Goal: Task Accomplishment & Management: Manage account settings

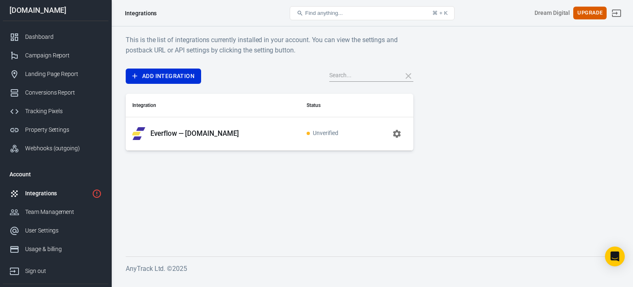
click at [78, 189] on div "Integrations" at bounding box center [56, 193] width 63 height 9
click at [394, 132] on icon "button" at bounding box center [397, 133] width 8 height 8
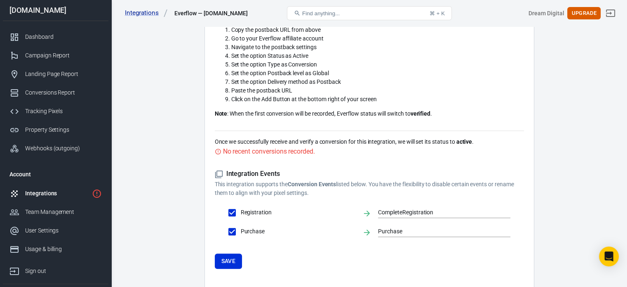
scroll to position [317, 0]
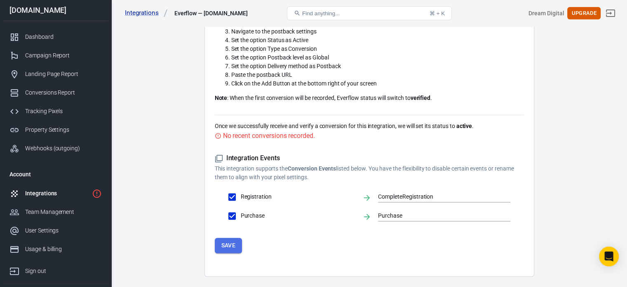
click at [231, 237] on button "Save" at bounding box center [229, 244] width 28 height 15
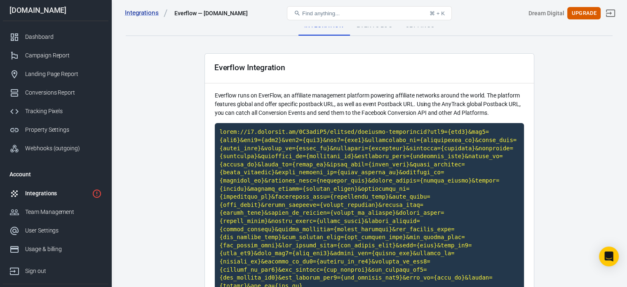
scroll to position [0, 0]
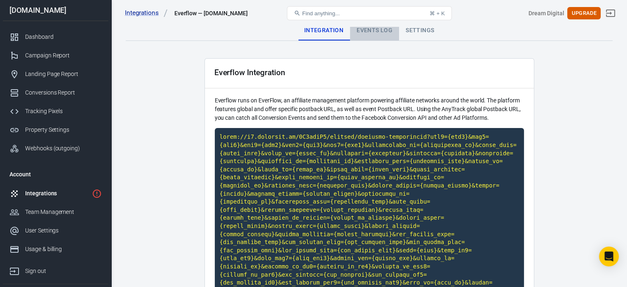
click at [374, 32] on div "Events Log" at bounding box center [374, 31] width 49 height 20
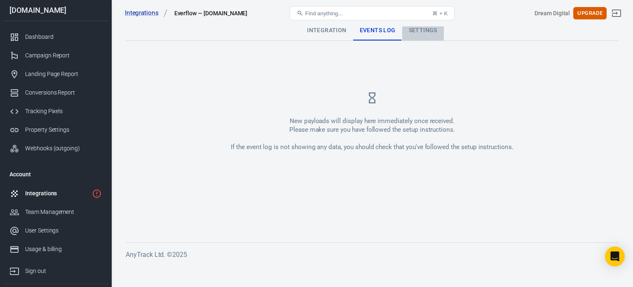
click at [417, 33] on div "Settings" at bounding box center [423, 31] width 42 height 20
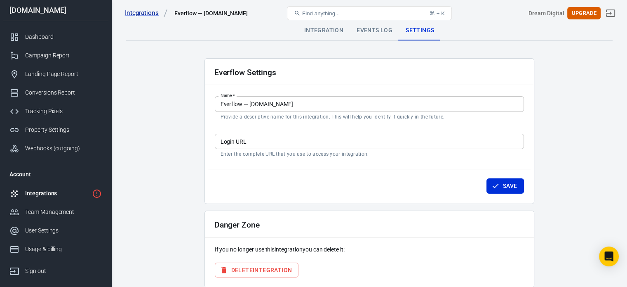
click at [529, 100] on div "Everflow Settings Name   * Everflow — [DOMAIN_NAME] Name   * Provide a descript…" at bounding box center [370, 131] width 330 height 146
click at [53, 127] on div "Property Settings" at bounding box center [63, 129] width 77 height 9
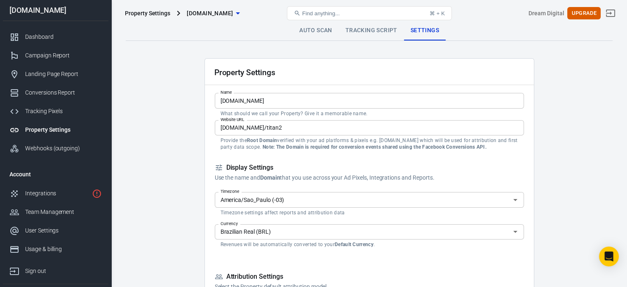
click at [77, 90] on div "Conversions Report" at bounding box center [63, 92] width 77 height 9
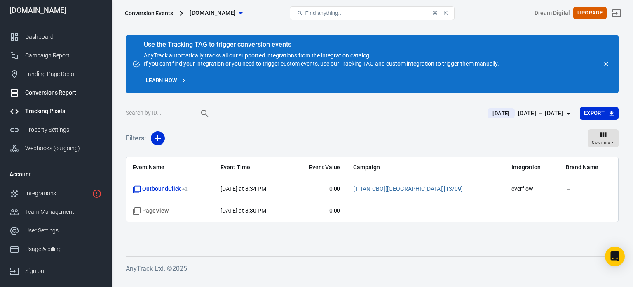
click at [44, 112] on div "Tracking Pixels" at bounding box center [63, 111] width 77 height 9
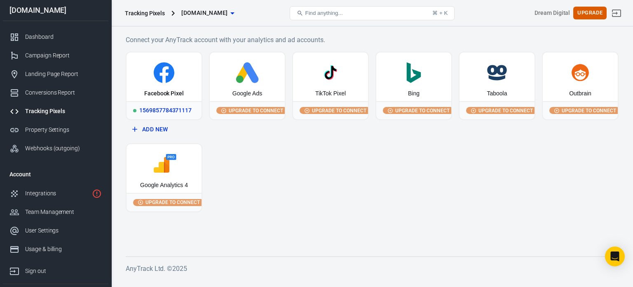
click at [174, 99] on div "Facebook Pixel" at bounding box center [164, 76] width 75 height 49
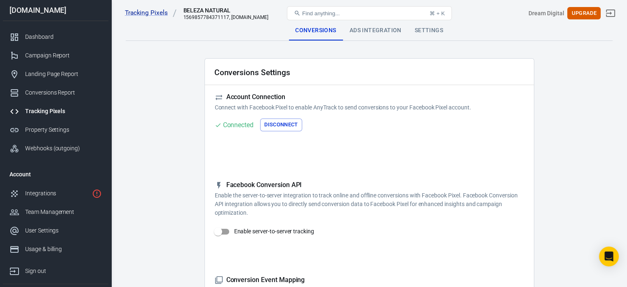
click at [517, 117] on div "Account Connection Connect with Facebook Pixel to enable AnyTrack to send conve…" at bounding box center [369, 125] width 309 height 65
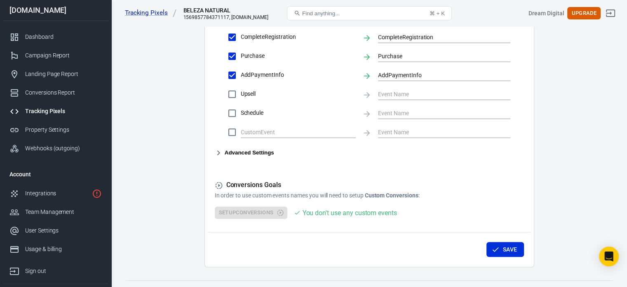
scroll to position [423, 0]
click at [259, 152] on button "Advanced Settings" at bounding box center [244, 154] width 59 height 10
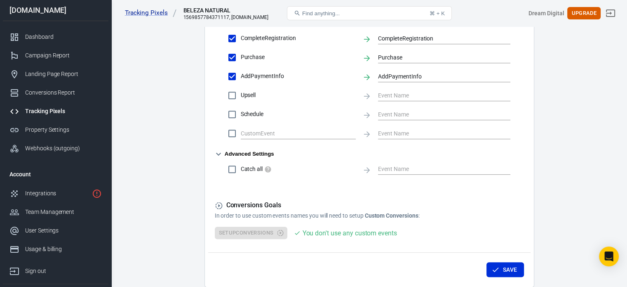
click at [248, 151] on button "Advanced Settings" at bounding box center [244, 154] width 59 height 10
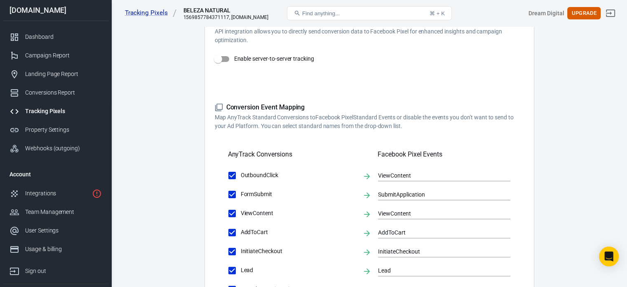
scroll to position [0, 0]
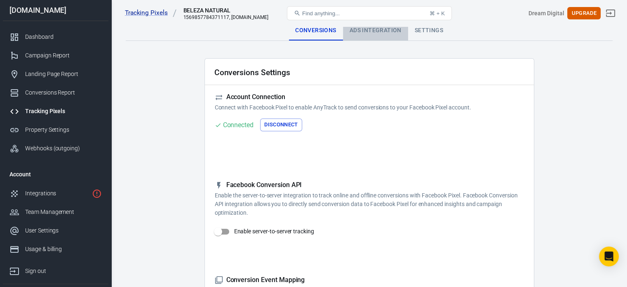
click at [383, 36] on div "Ads Integration" at bounding box center [375, 31] width 65 height 20
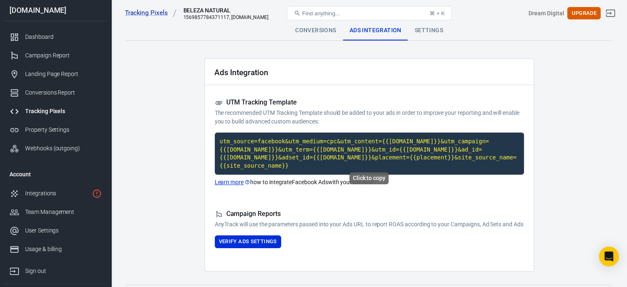
click at [355, 153] on code "utm_source=facebook&utm_medium=cpc&utm_content={{[DOMAIN_NAME]}}&utm_campaign={…" at bounding box center [369, 153] width 309 height 42
click at [306, 141] on code "utm_source=facebook&utm_medium=cpc&utm_content={{[DOMAIN_NAME]}}&utm_campaign={…" at bounding box center [369, 153] width 309 height 42
click at [247, 240] on button "Verify Ads Settings" at bounding box center [248, 241] width 66 height 13
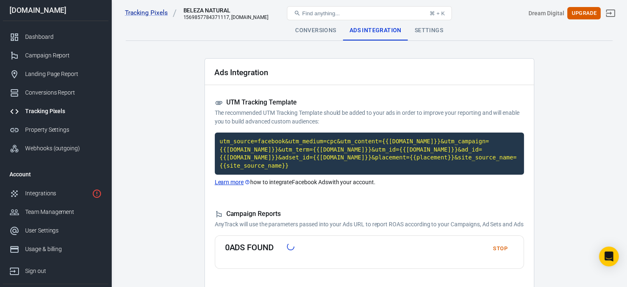
click at [580, 189] on main "Conversions Ads Integration Settings Ads Integration UTM Tracking Template The …" at bounding box center [369, 156] width 487 height 271
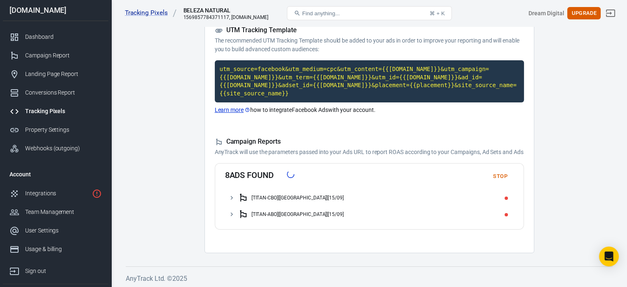
scroll to position [74, 0]
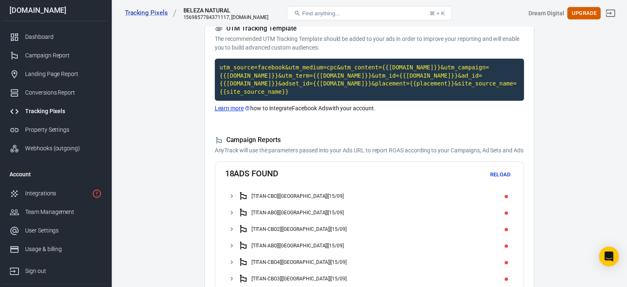
click at [277, 192] on div "[TITAN-CBO][[GEOGRAPHIC_DATA]][15/09]" at bounding box center [374, 195] width 272 height 13
click at [240, 215] on div "CJ1" at bounding box center [369, 212] width 289 height 16
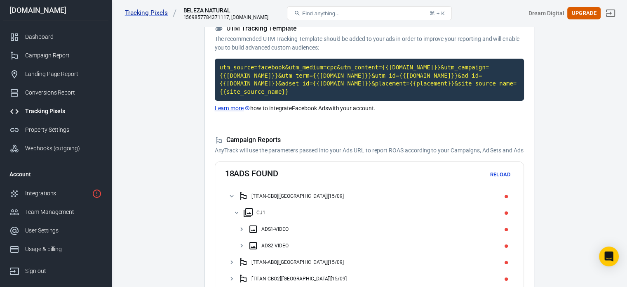
click at [265, 227] on div "ADS1-VIDEO" at bounding box center [275, 229] width 28 height 6
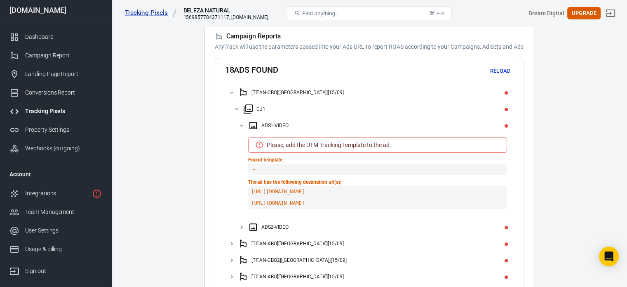
scroll to position [179, 0]
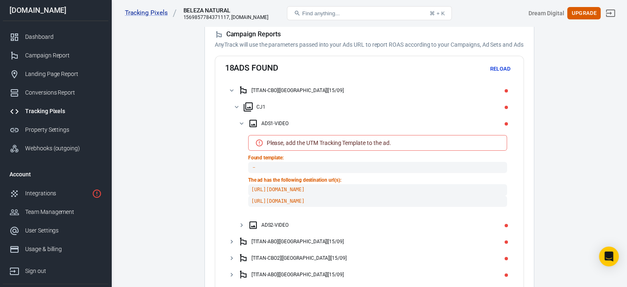
click at [313, 167] on code "－" at bounding box center [377, 167] width 259 height 11
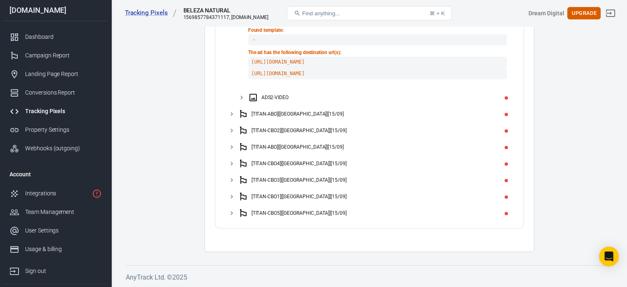
click at [229, 110] on icon at bounding box center [231, 113] width 7 height 7
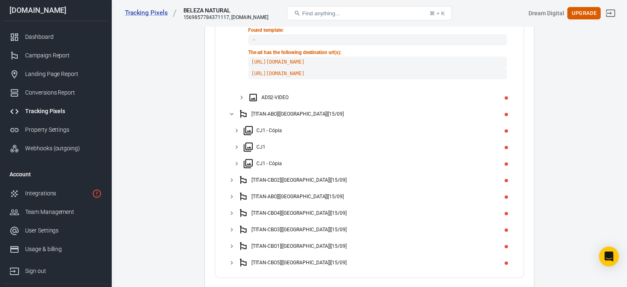
click at [236, 131] on icon at bounding box center [236, 130] width 7 height 7
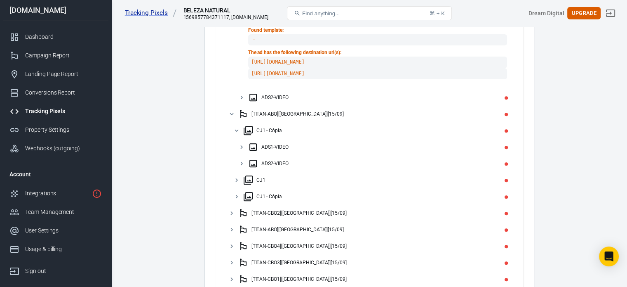
click at [242, 146] on icon at bounding box center [241, 147] width 2 height 4
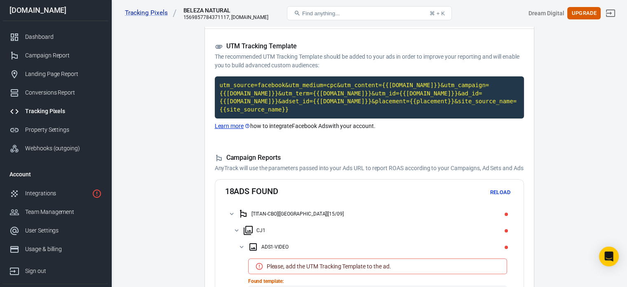
scroll to position [0, 0]
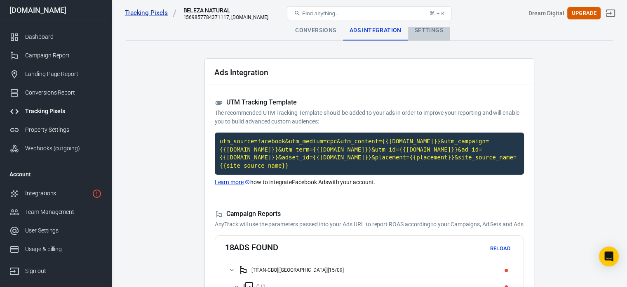
click at [439, 32] on div "Settings" at bounding box center [429, 31] width 42 height 20
